Goal: Information Seeking & Learning: Learn about a topic

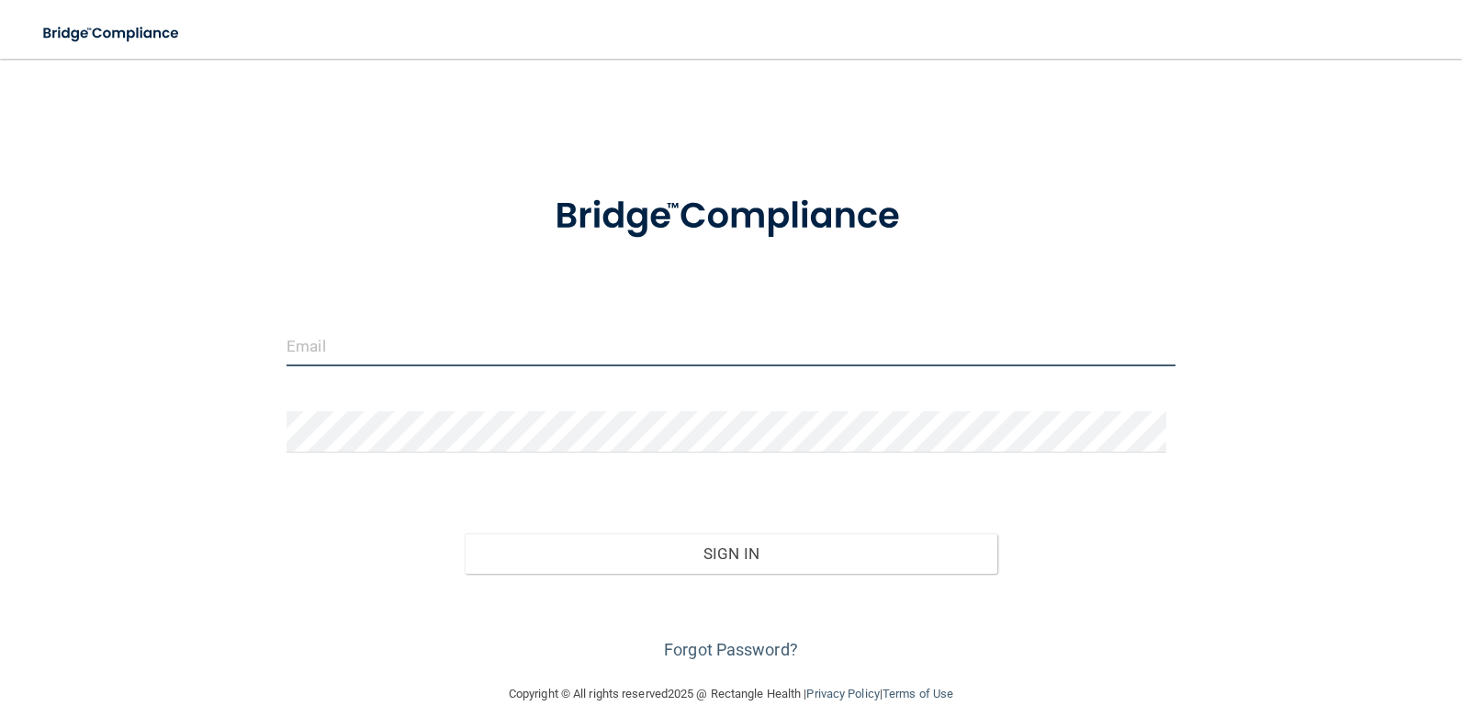
click at [500, 336] on input "email" at bounding box center [731, 345] width 889 height 41
type input "[EMAIL_ADDRESS][DOMAIN_NAME]"
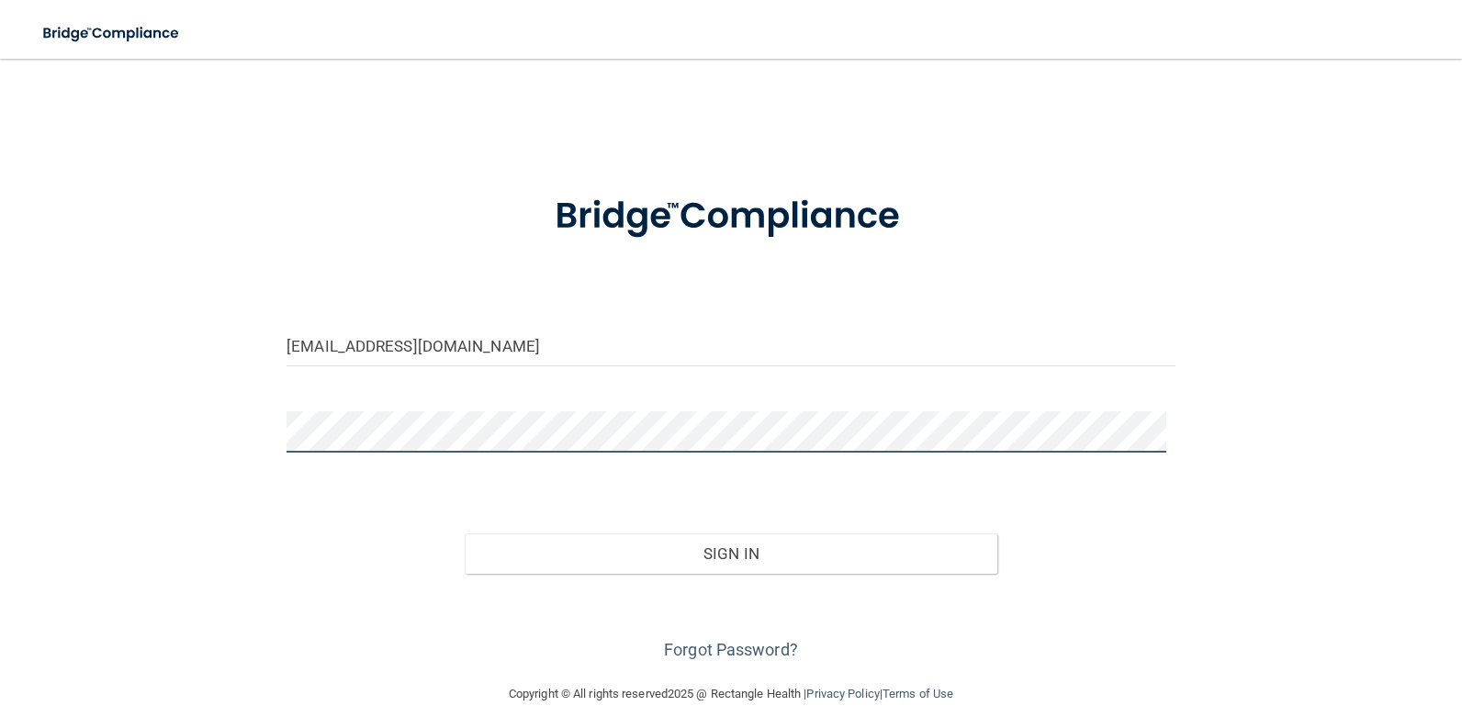
click at [465, 534] on button "Sign In" at bounding box center [732, 554] width 534 height 40
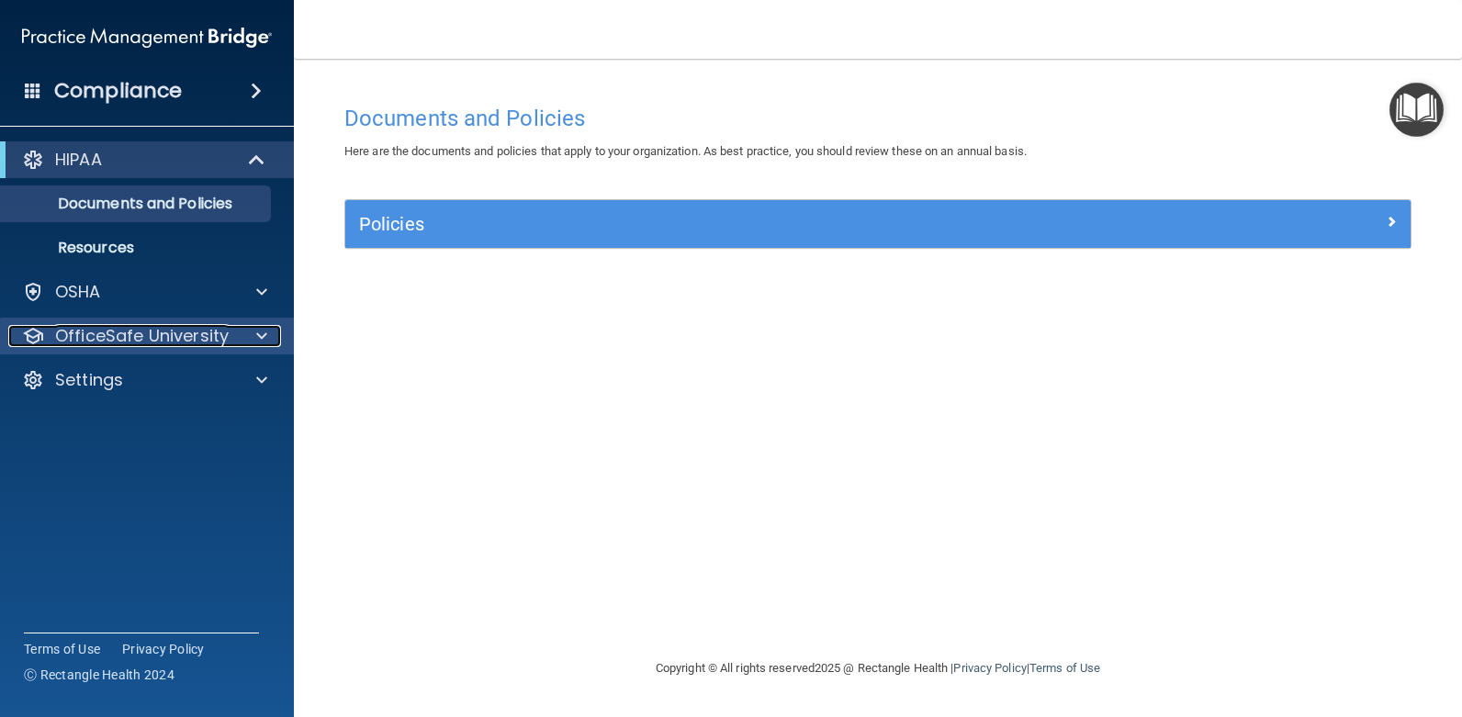
click at [230, 332] on div "OfficeSafe University" at bounding box center [122, 336] width 228 height 22
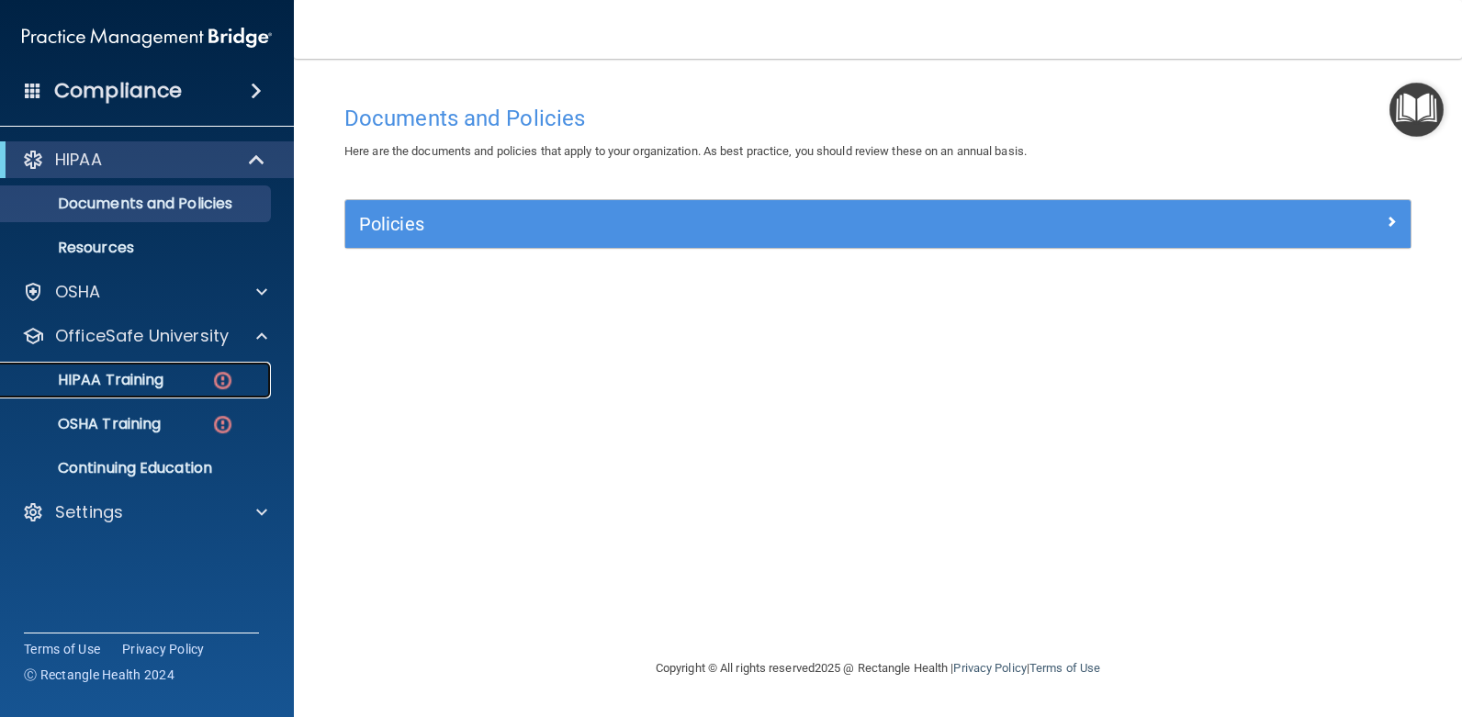
click at [215, 379] on img at bounding box center [222, 380] width 23 height 23
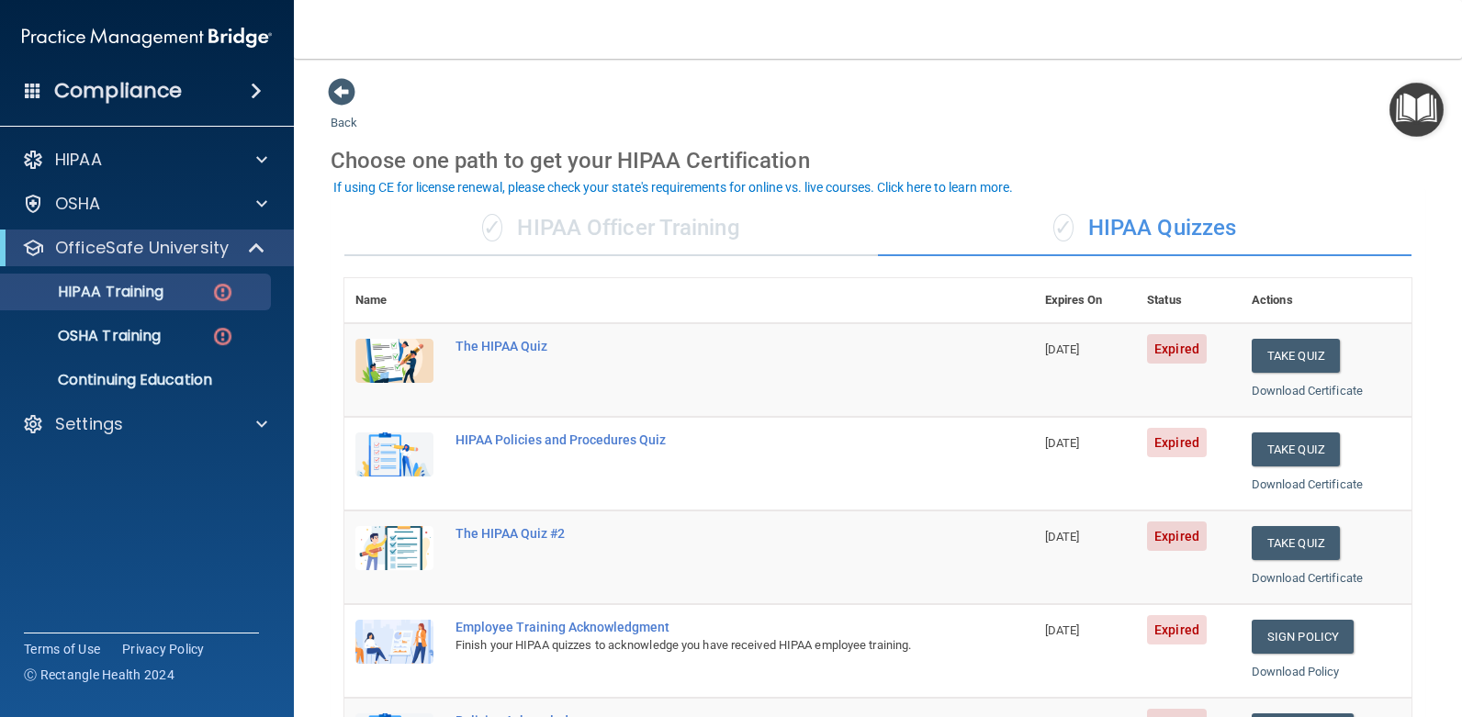
click at [712, 202] on div "✓ HIPAA Officer Training" at bounding box center [611, 228] width 534 height 55
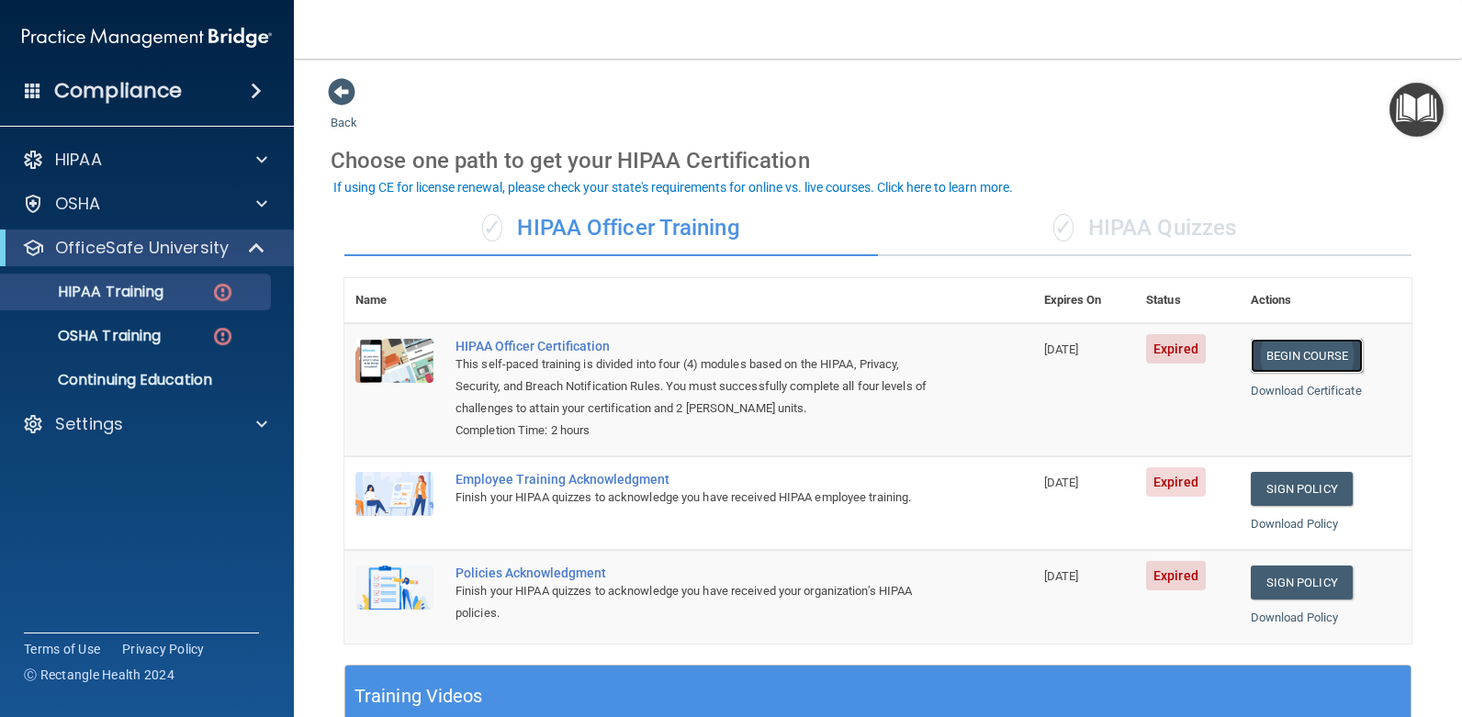
click at [1285, 357] on link "Begin Course" at bounding box center [1307, 356] width 112 height 34
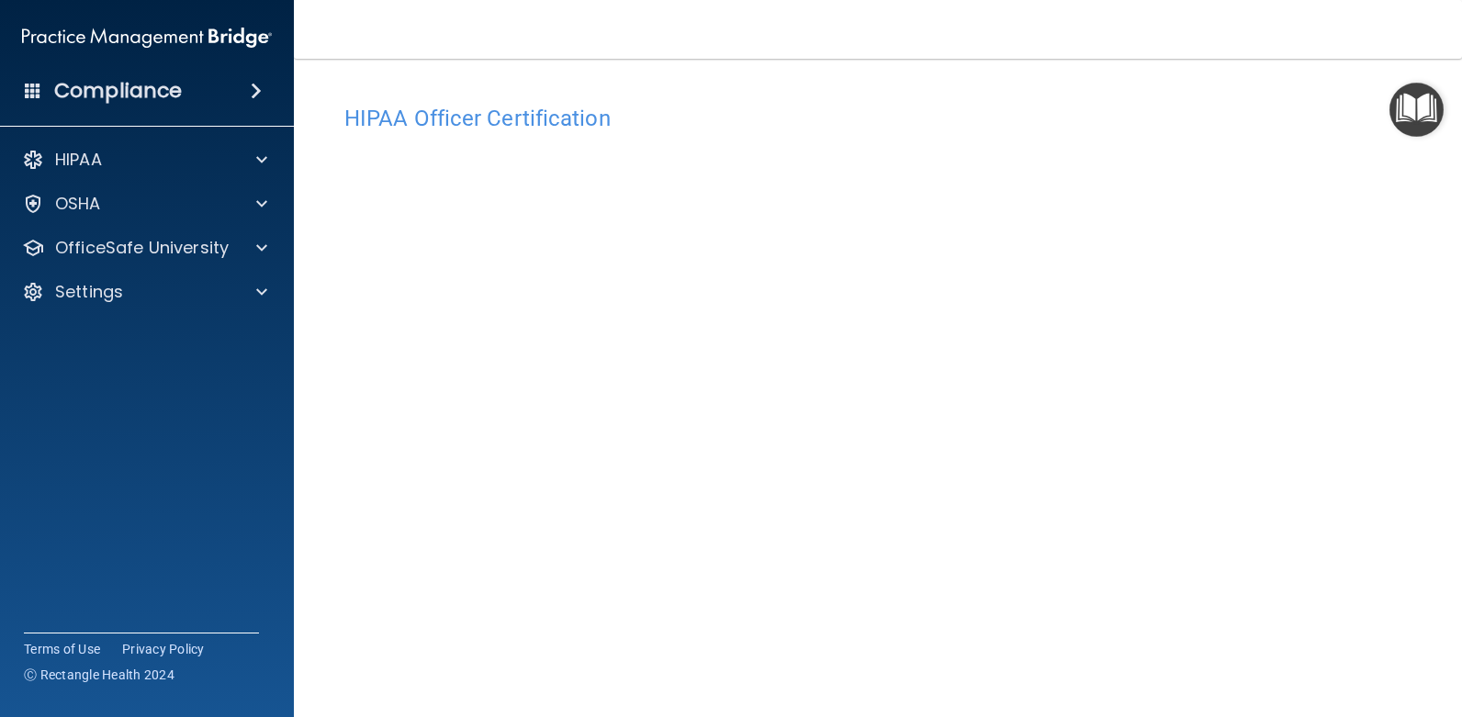
click at [1406, 106] on img "Open Resource Center" at bounding box center [1417, 110] width 54 height 54
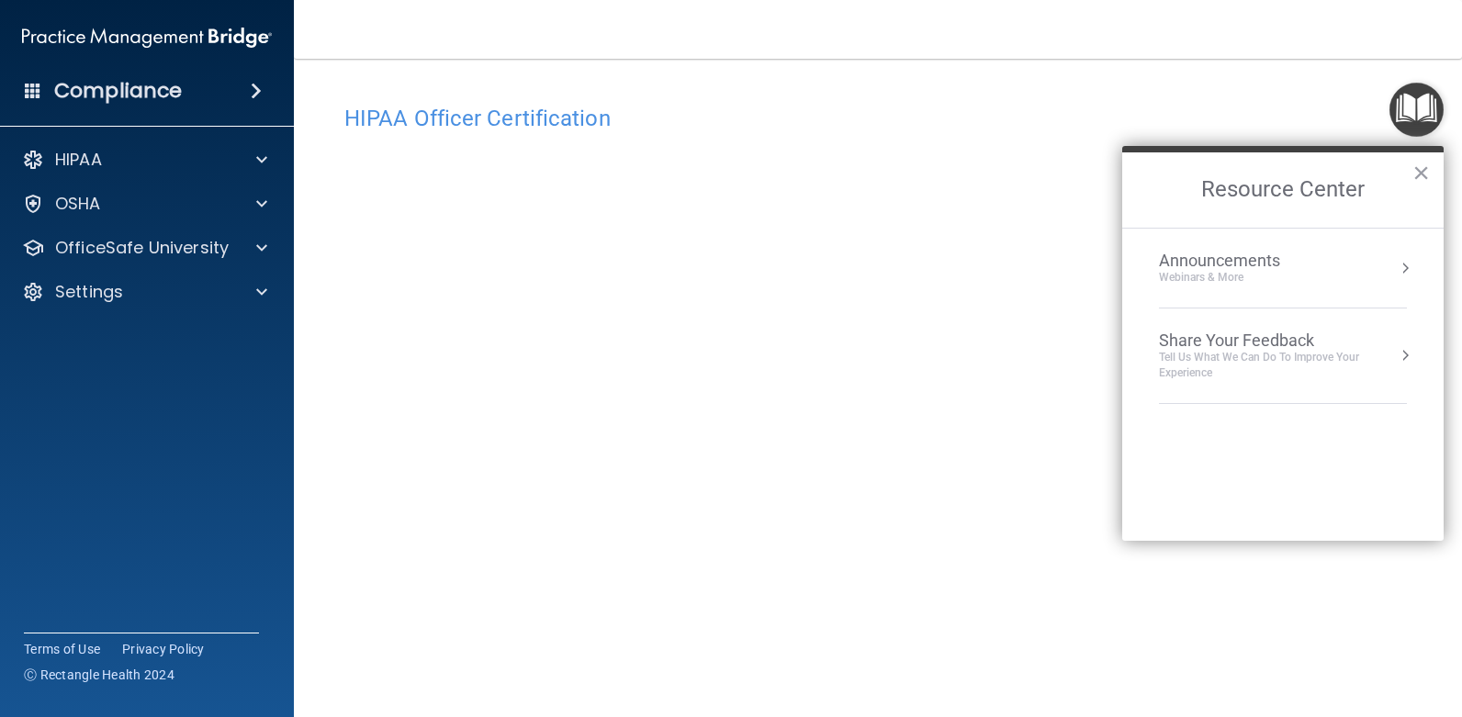
click at [1220, 110] on h4 "HIPAA Officer Certification" at bounding box center [877, 119] width 1067 height 24
click at [824, 124] on h4 "HIPAA Officer Certification" at bounding box center [877, 119] width 1067 height 24
click at [1416, 122] on img "Open Resource Center" at bounding box center [1417, 110] width 54 height 54
